Goal: Transaction & Acquisition: Purchase product/service

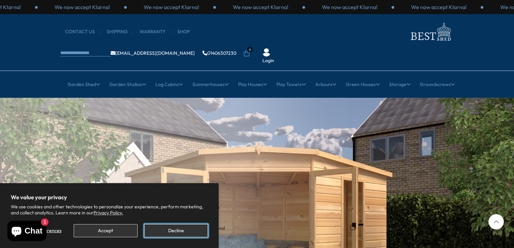
click at [179, 231] on button "Decline" at bounding box center [176, 230] width 64 height 13
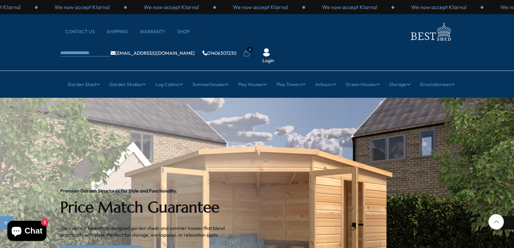
click at [511, 216] on div "Next slide" at bounding box center [506, 222] width 13 height 13
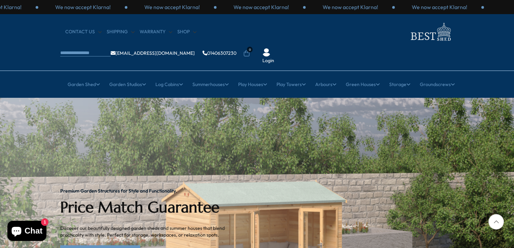
click at [497, 221] on div at bounding box center [495, 221] width 15 height 15
click at [509, 236] on img "2 / 2" at bounding box center [257, 223] width 514 height 251
click at [511, 151] on img "2 / 2" at bounding box center [257, 223] width 514 height 251
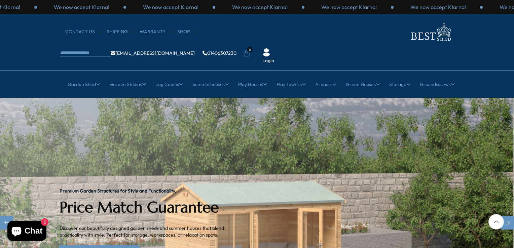
click at [502, 109] on img "2 / 2" at bounding box center [256, 223] width 514 height 251
click at [508, 216] on div "Next slide" at bounding box center [506, 222] width 13 height 13
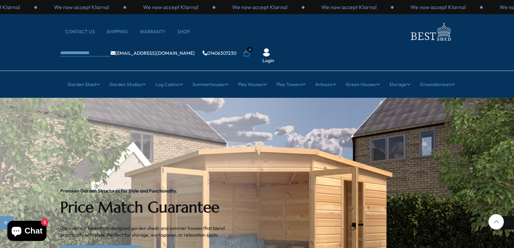
click at [508, 216] on div "Next slide" at bounding box center [506, 222] width 13 height 13
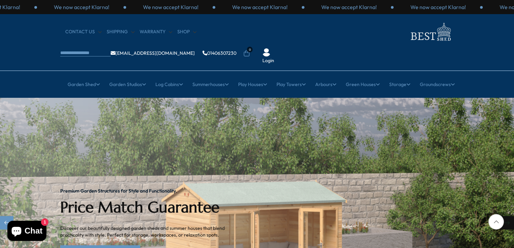
click at [508, 216] on div "Next slide" at bounding box center [506, 222] width 13 height 13
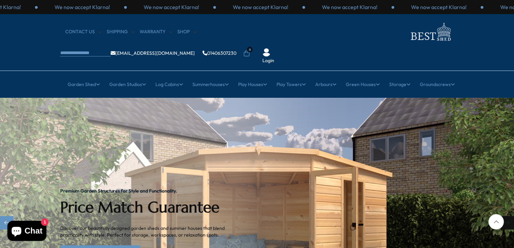
click at [508, 216] on div "Next slide" at bounding box center [506, 222] width 13 height 13
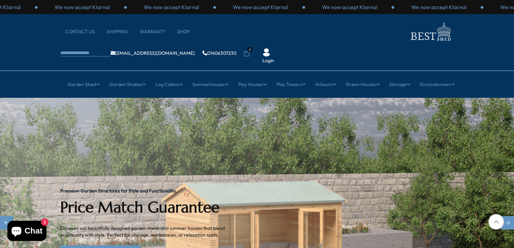
click at [512, 98] on img "2 / 2" at bounding box center [257, 223] width 514 height 251
click at [513, 104] on img "2 / 2" at bounding box center [257, 223] width 514 height 251
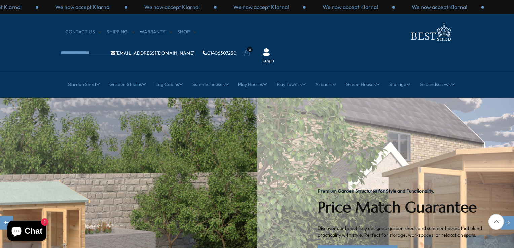
click at [257, 206] on img "2 / 2" at bounding box center [1, 223] width 514 height 251
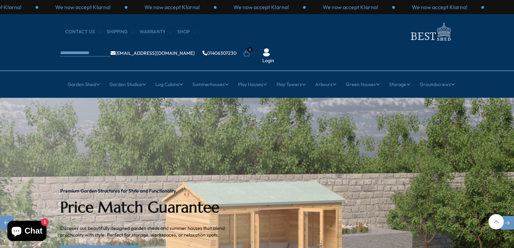
click at [119, 113] on div "Premium Garden Structures for Style and Functionality. Price Match Guarantee Di…" at bounding box center [147, 223] width 175 height 251
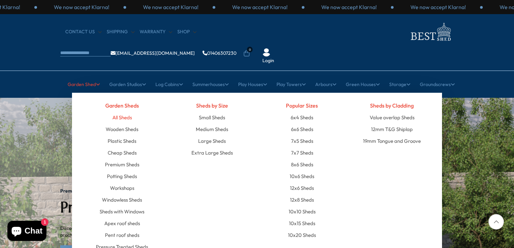
click at [123, 112] on link "All Sheds" at bounding box center [121, 118] width 19 height 12
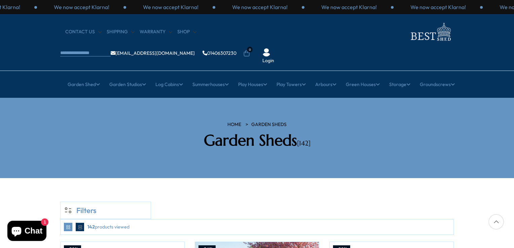
drag, startPoint x: 509, startPoint y: 227, endPoint x: 512, endPoint y: 169, distance: 57.9
click at [512, 178] on div "Filters" at bounding box center [257, 206] width 514 height 57
click at [511, 155] on section "HOME Garden Sheds Garden Sheds [142]" at bounding box center [257, 138] width 514 height 80
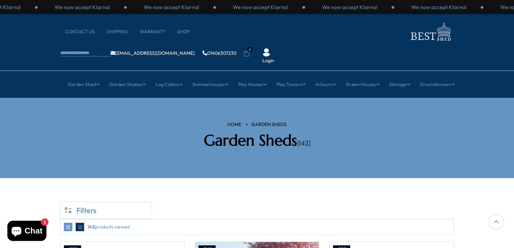
drag, startPoint x: 511, startPoint y: 155, endPoint x: 515, endPoint y: 119, distance: 36.5
click at [512, 119] on section "HOME Garden Sheds Garden Sheds [142]" at bounding box center [257, 138] width 514 height 80
click at [496, 224] on div at bounding box center [495, 221] width 15 height 15
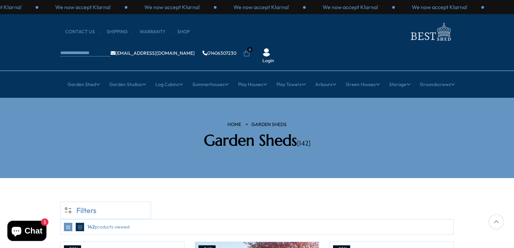
click at [496, 224] on div at bounding box center [495, 221] width 15 height 15
drag, startPoint x: 496, startPoint y: 224, endPoint x: 514, endPoint y: 239, distance: 23.2
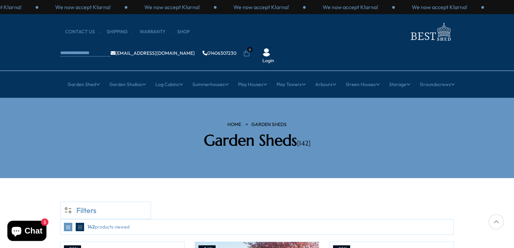
drag, startPoint x: 513, startPoint y: 239, endPoint x: 507, endPoint y: 241, distance: 7.2
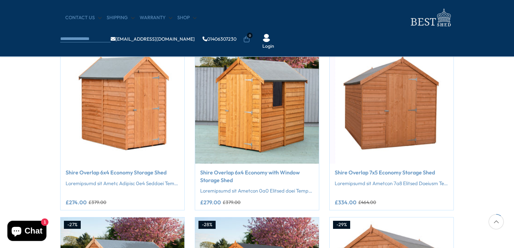
scroll to position [175, 0]
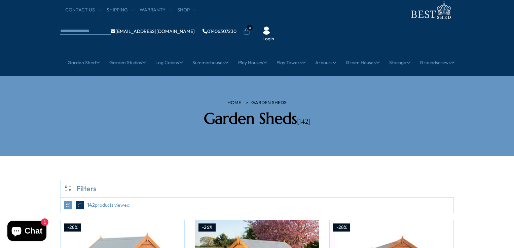
scroll to position [0, 0]
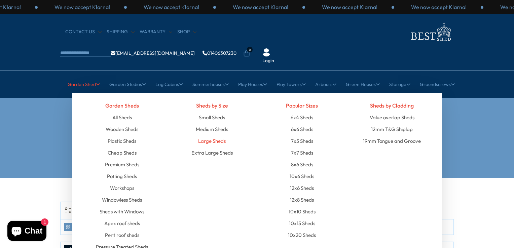
click at [206, 135] on link "Large Sheds" at bounding box center [212, 141] width 28 height 12
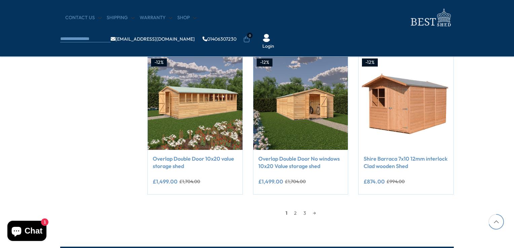
scroll to position [551, 0]
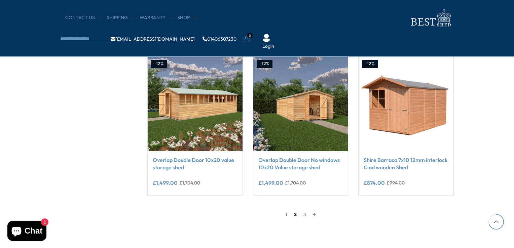
click at [294, 215] on link "2" at bounding box center [294, 214] width 9 height 10
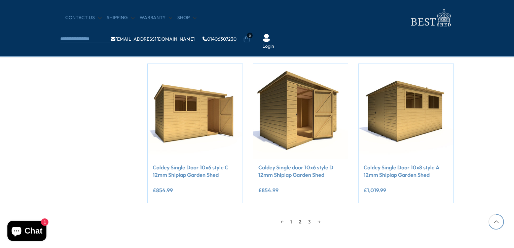
scroll to position [545, 0]
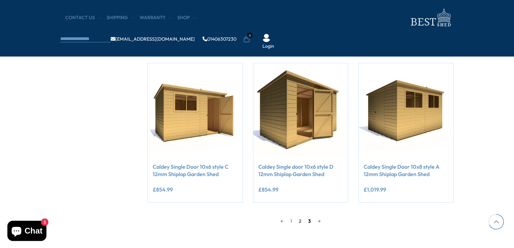
click at [309, 222] on link "3" at bounding box center [309, 221] width 9 height 10
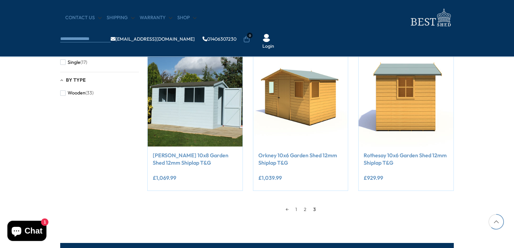
scroll to position [410, 0]
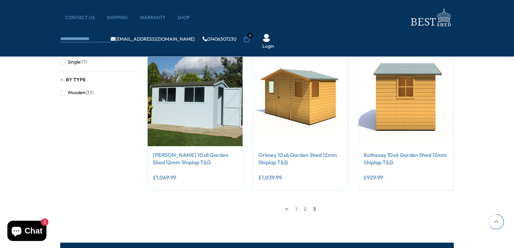
click at [508, 22] on div "CONTACT US Shipping Warranty Shop [EMAIL_ADDRESS][DOMAIN_NAME] 01406307230 0 Lo…" at bounding box center [257, 28] width 514 height 57
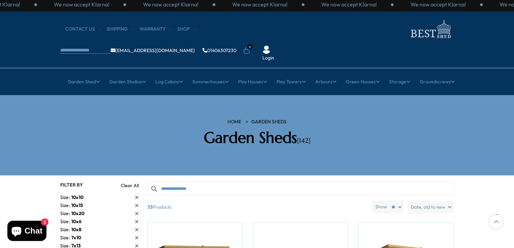
scroll to position [0, 0]
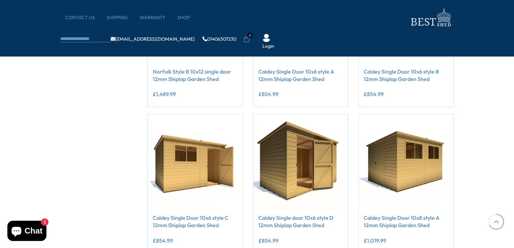
scroll to position [545, 0]
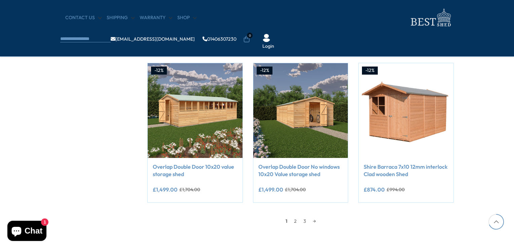
scroll to position [551, 0]
